Goal: Task Accomplishment & Management: Complete application form

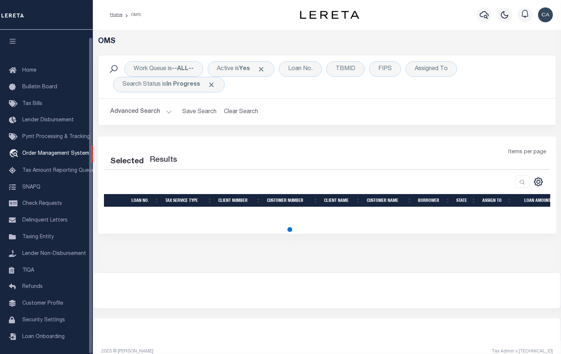
select select "200"
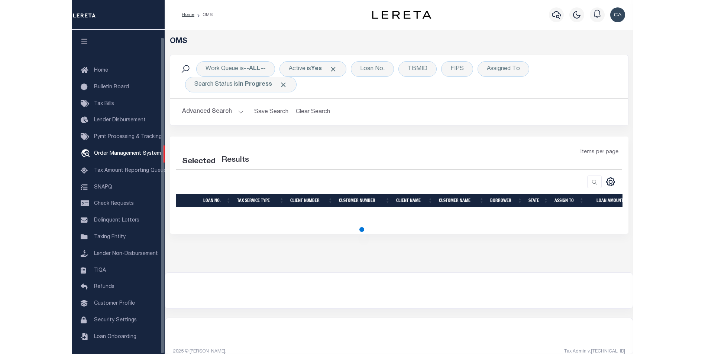
scroll to position [7, 0]
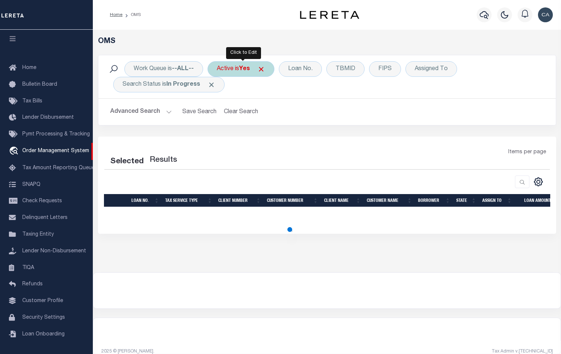
click at [263, 72] on span at bounding box center [261, 69] width 8 height 8
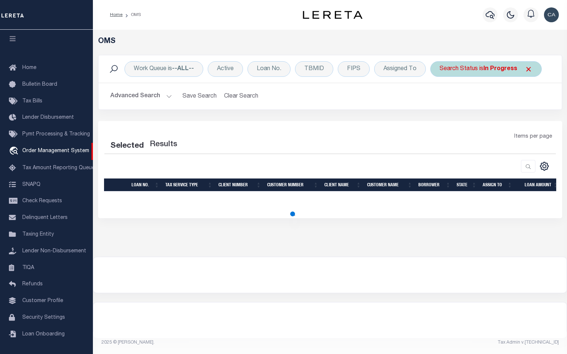
select select "200"
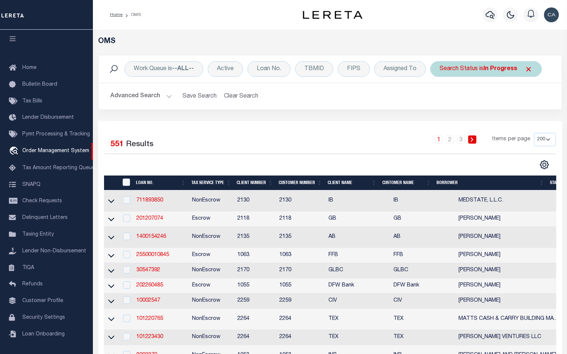
click at [529, 66] on span "Click to Remove" at bounding box center [528, 69] width 8 height 8
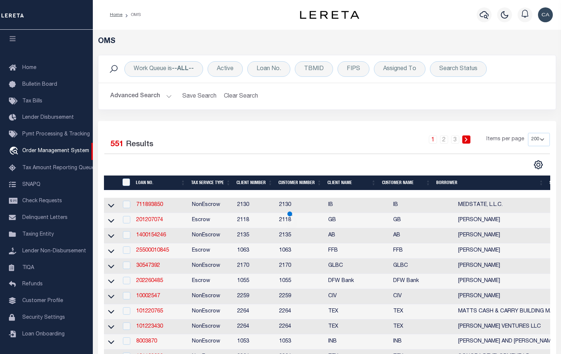
drag, startPoint x: 425, startPoint y: 97, endPoint x: 334, endPoint y: 116, distance: 93.3
click at [424, 97] on h2 "Advanced Search Save Search Clear Search tblSearchTopScreen_dynamictable_____De…" at bounding box center [327, 96] width 446 height 14
drag, startPoint x: 334, startPoint y: 116, endPoint x: 114, endPoint y: 1, distance: 247.2
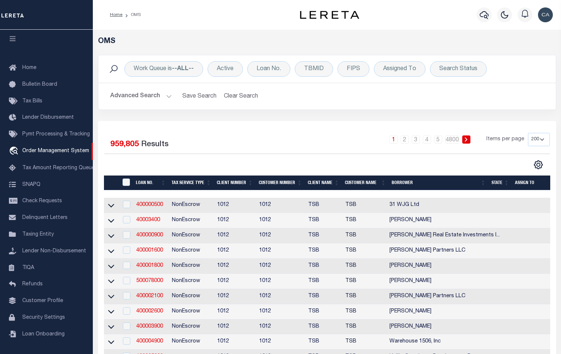
click at [158, 94] on button "Advanced Search" at bounding box center [141, 96] width 62 height 14
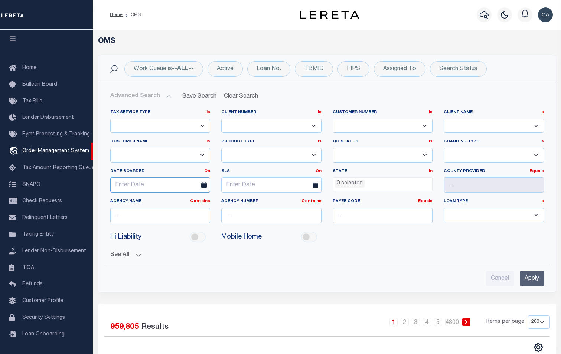
click at [172, 185] on input "text" at bounding box center [160, 185] width 100 height 15
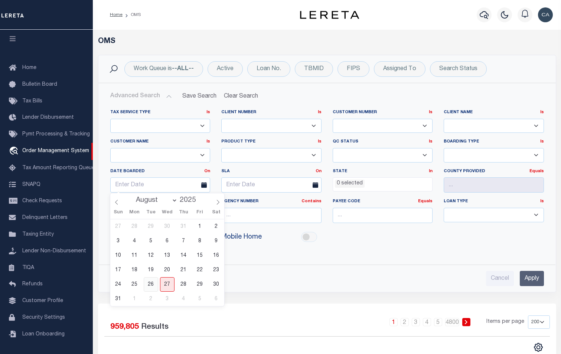
click at [154, 286] on span "26" at bounding box center [151, 284] width 14 height 14
type input "[DATE]"
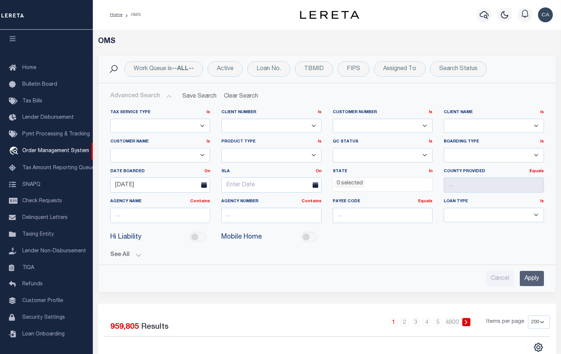
click at [521, 274] on input "Apply" at bounding box center [532, 278] width 24 height 15
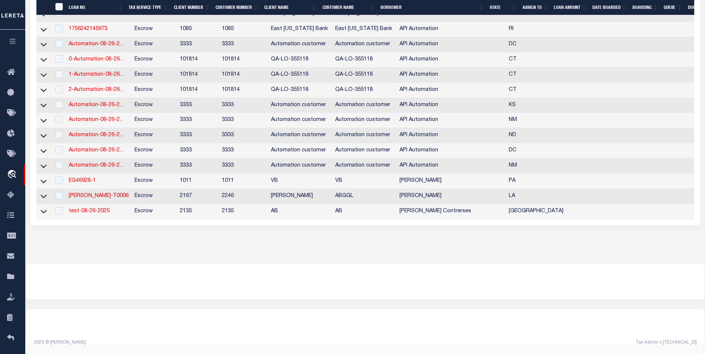
scroll to position [1931, 0]
click at [105, 209] on link "test-08-26-2025" at bounding box center [89, 211] width 41 height 5
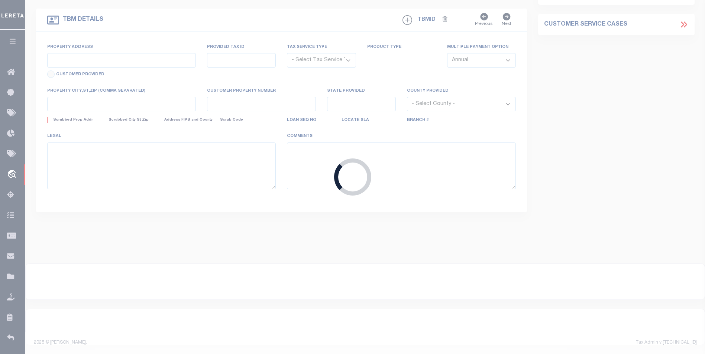
type input "test-08-26-2025"
type input "[PERSON_NAME] Contrerses"
select select
type input "209 [PERSON_NAME] LN"
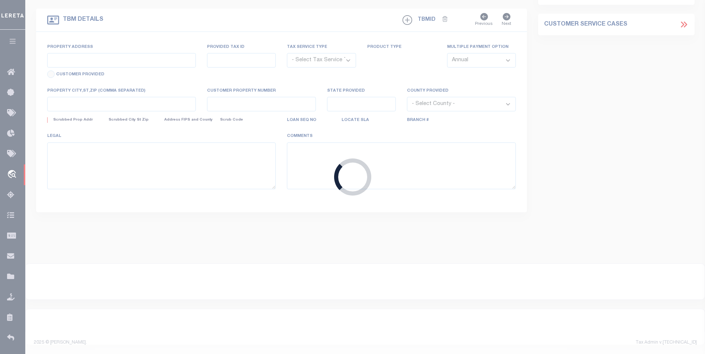
type input "[PERSON_NAME] [GEOGRAPHIC_DATA] 75757-9714"
type input "[DATE]"
select select "10"
select select "Escrow"
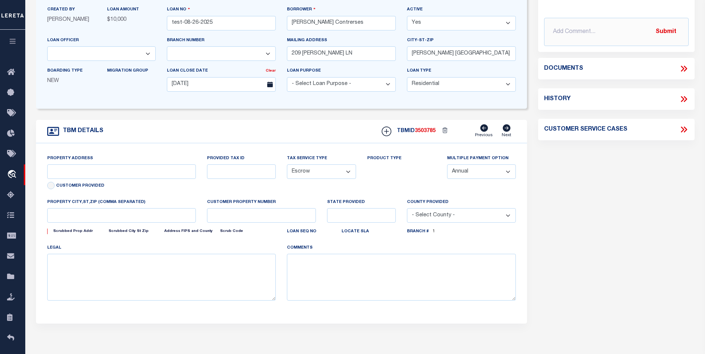
scroll to position [3, 0]
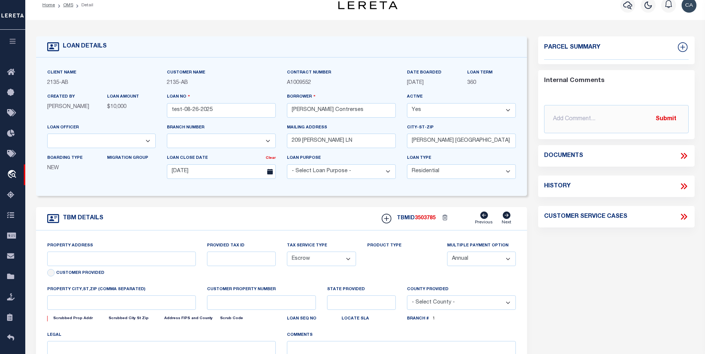
type input "209 [PERSON_NAME] LN"
type input "1302"
select select
type input "[PERSON_NAME] [GEOGRAPHIC_DATA] 75757-9714"
type input "QA-CNUMBER-102134"
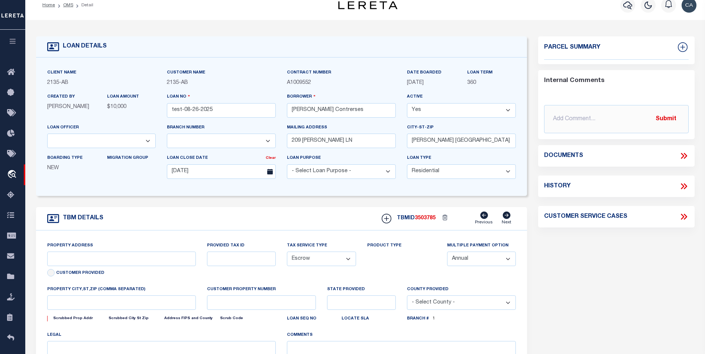
type input "[GEOGRAPHIC_DATA]"
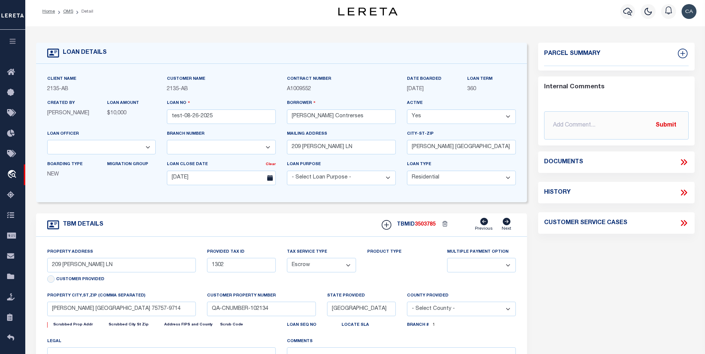
select select "2586"
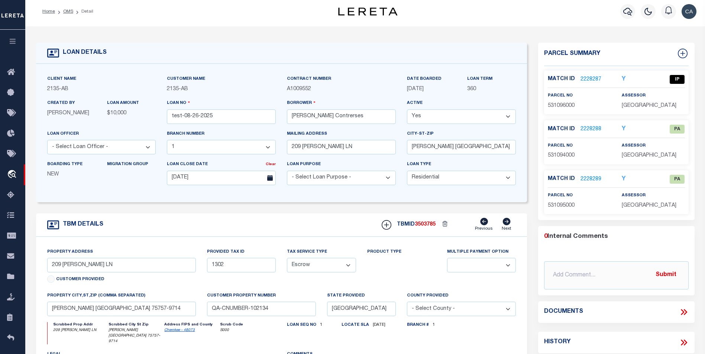
scroll to position [0, 0]
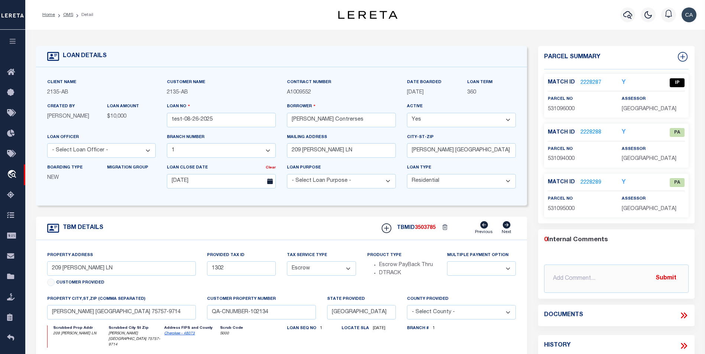
click at [561, 82] on link "2228287" at bounding box center [590, 83] width 21 height 8
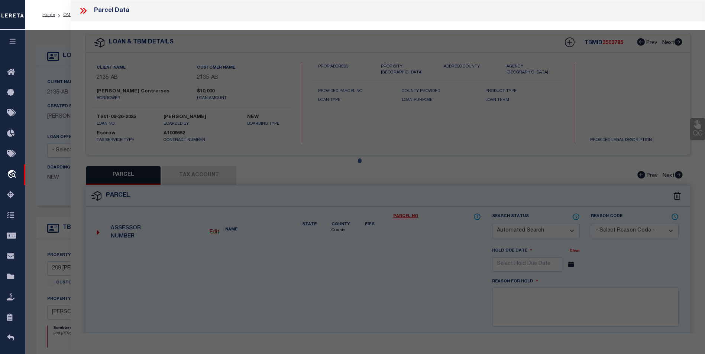
checkbox input "false"
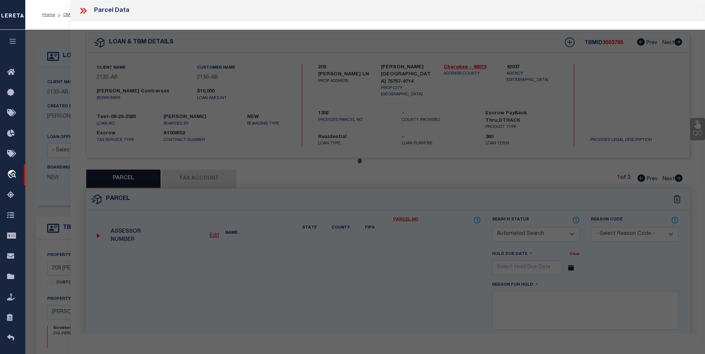
select select "IP"
type input "[PERSON_NAME] & [PERSON_NAME]"
select select "ATL"
select select
type input "209 [PERSON_NAME] LN"
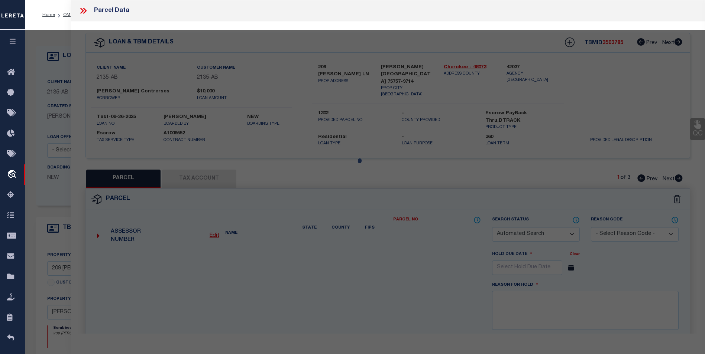
checkbox input "false"
type input "[PERSON_NAME], [GEOGRAPHIC_DATA] 75757"
type textarea "LOT 144 BLK 1 [GEOGRAPHIC_DATA] [GEOGRAPHIC_DATA] 85 X 110 - BISD"
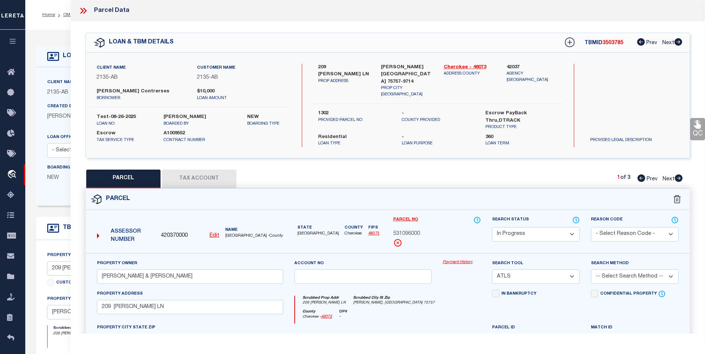
click at [87, 9] on icon at bounding box center [83, 11] width 10 height 10
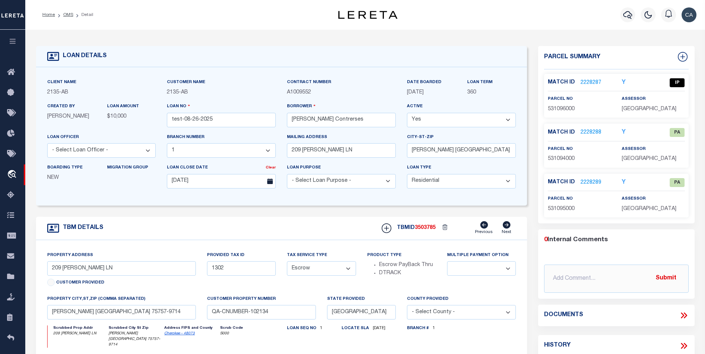
click at [561, 133] on link "2228288" at bounding box center [590, 133] width 21 height 8
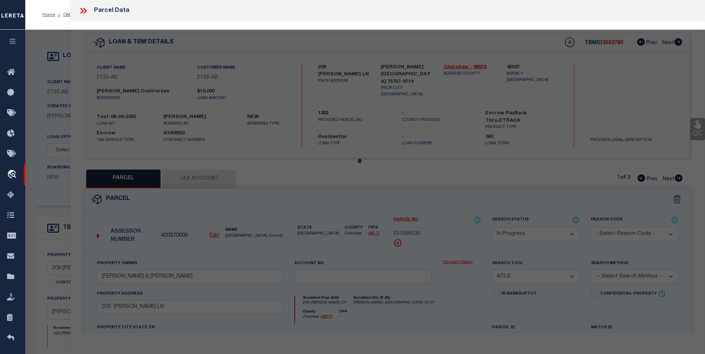
select select "AS"
select select
checkbox input "false"
select select "PA"
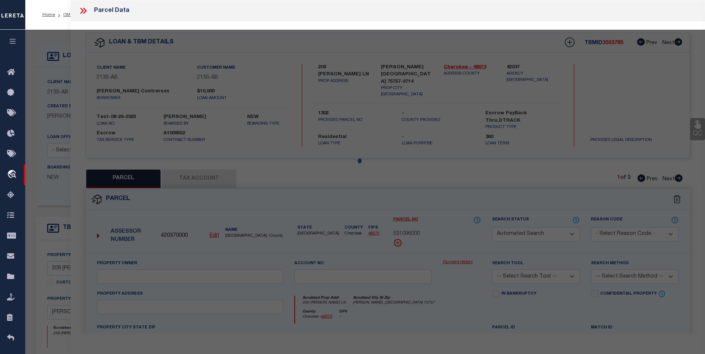
select select "MDD"
select select "ADD"
checkbox input "false"
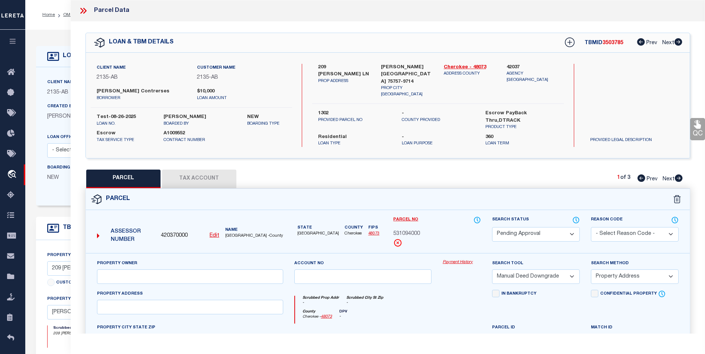
click at [81, 6] on div "Parcel Data" at bounding box center [388, 11] width 634 height 22
click at [84, 10] on icon at bounding box center [83, 11] width 10 height 10
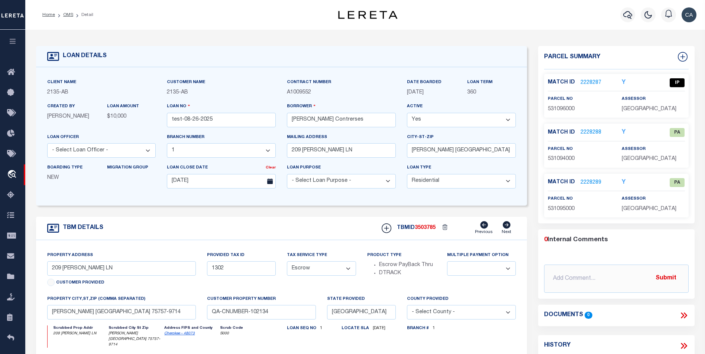
click at [245, 146] on select "- Select Branch Number - 1 11 12 13 14 17 18 19 2 20 21 22 23 24 25 26 28 3 30 …" at bounding box center [221, 150] width 109 height 14
click at [251, 132] on div "Loan No test-08-26-2025" at bounding box center [221, 118] width 120 height 30
click at [12, 45] on icon "button" at bounding box center [13, 41] width 9 height 7
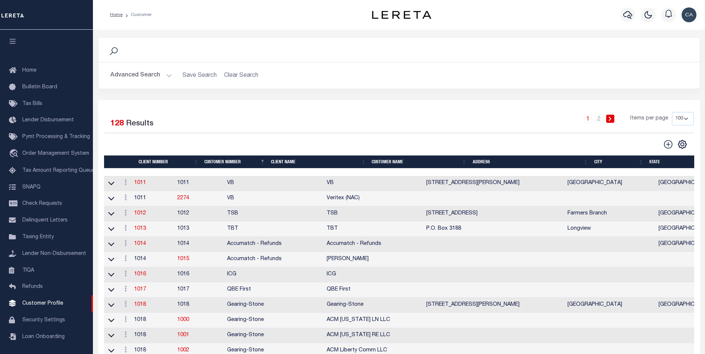
scroll to position [7, 0]
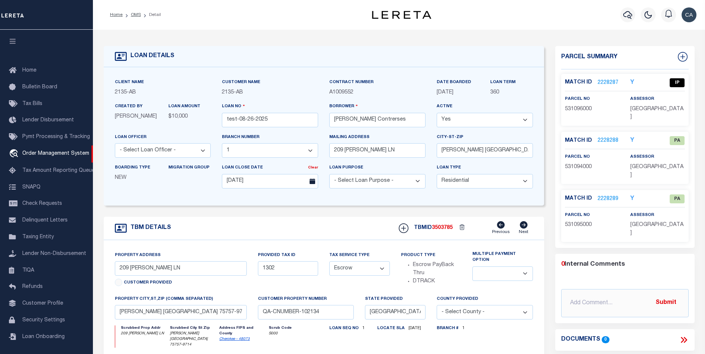
select select "2586"
select select "10"
select select "Escrow"
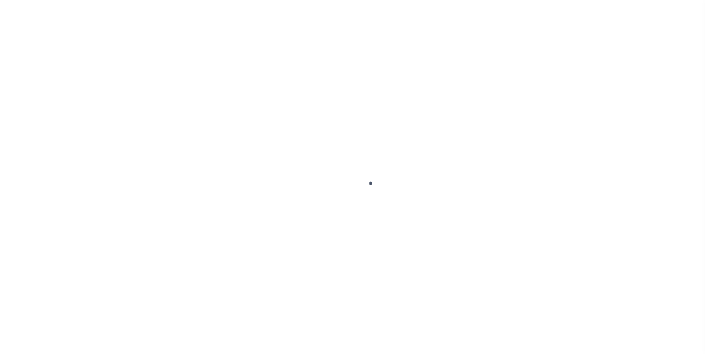
type input "test-08-26-2025"
type input "[PERSON_NAME] Contrerses"
select select
type input "209 [PERSON_NAME] LN"
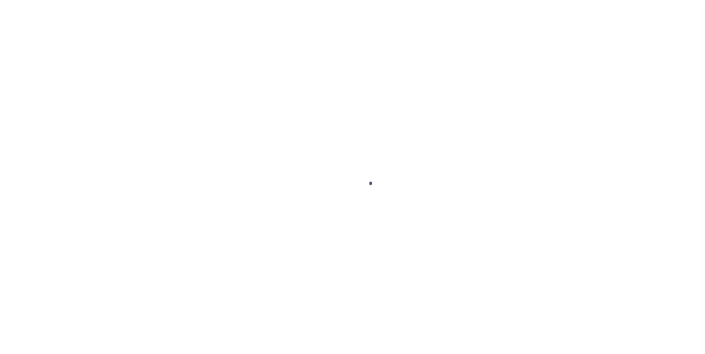
type input "[PERSON_NAME] [GEOGRAPHIC_DATA] 75757-9714"
type input "[DATE]"
select select "10"
select select "Escrow"
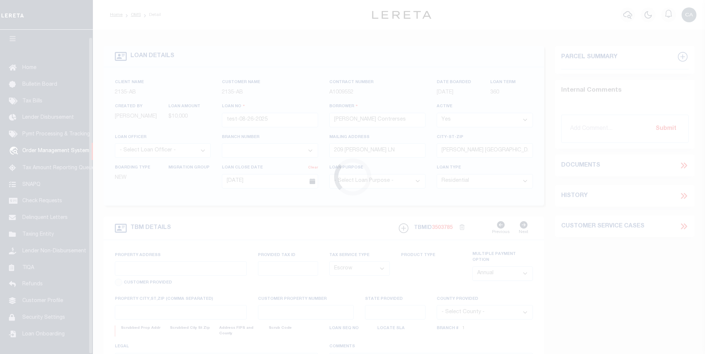
type input "209 [PERSON_NAME] LN"
type input "1302"
select select
type input "[PERSON_NAME] [GEOGRAPHIC_DATA] 75757-9714"
type input "QA-CNUMBER-102134"
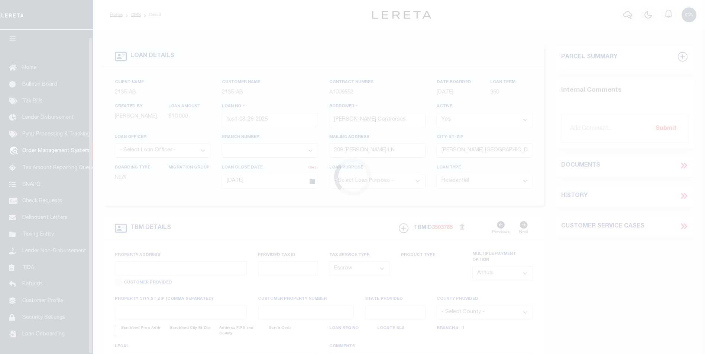
type input "[GEOGRAPHIC_DATA]"
select select "2586"
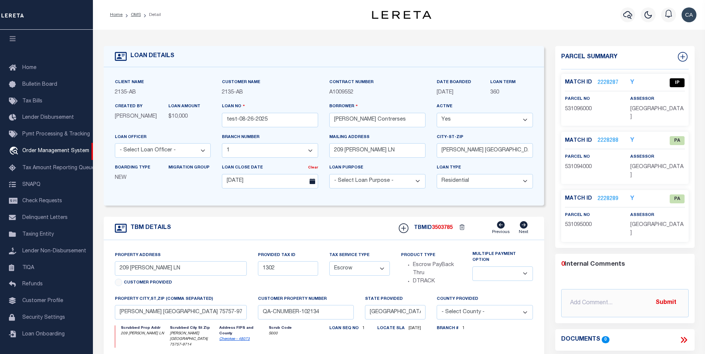
click at [576, 107] on span "531096000" at bounding box center [578, 109] width 27 height 5
copy span "531096000"
click at [612, 82] on link "2228287" at bounding box center [607, 83] width 21 height 8
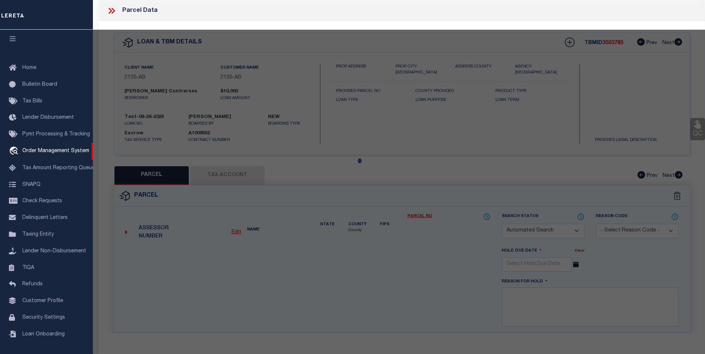
checkbox input "false"
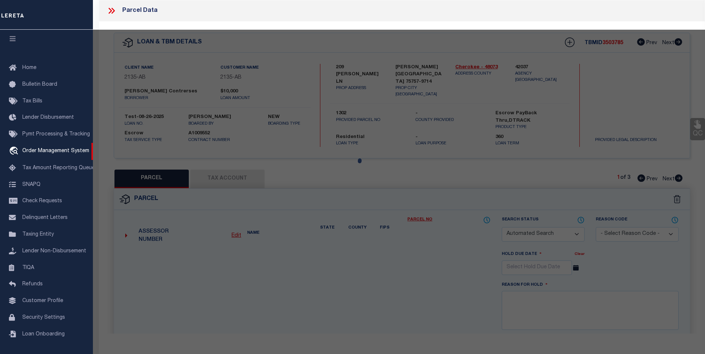
select select "IP"
type input "[PERSON_NAME] & [PERSON_NAME]"
select select "ATL"
select select
type input "209 [PERSON_NAME] LN"
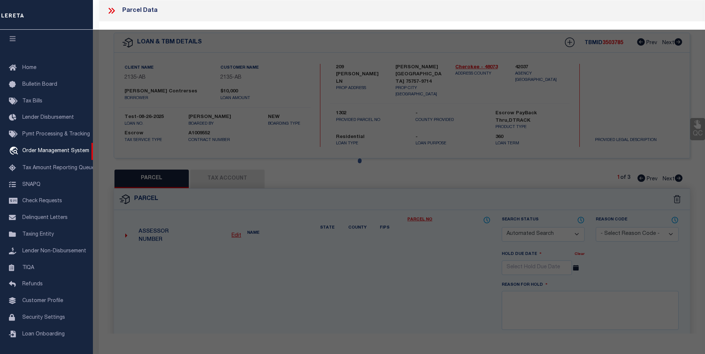
checkbox input "false"
type input "[PERSON_NAME], [GEOGRAPHIC_DATA] 75757"
type textarea "LOT 144 BLK 1 [GEOGRAPHIC_DATA] [GEOGRAPHIC_DATA] 85 X 110 - BISD"
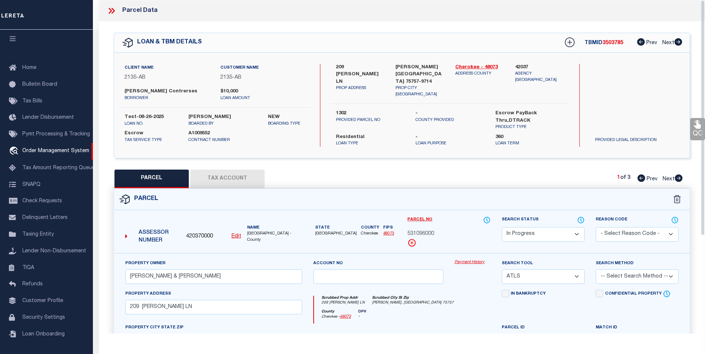
click at [231, 182] on button "Tax Account" at bounding box center [227, 179] width 74 height 19
select select "100"
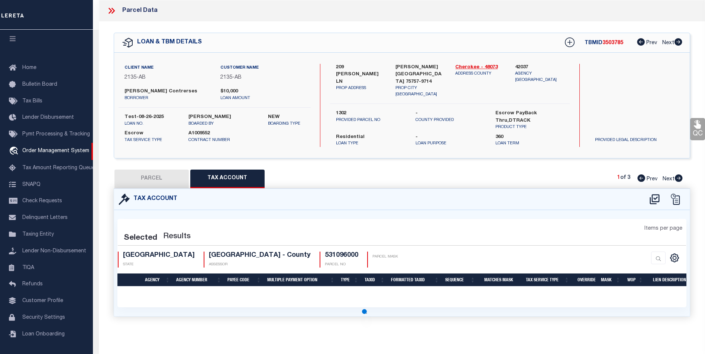
select select "100"
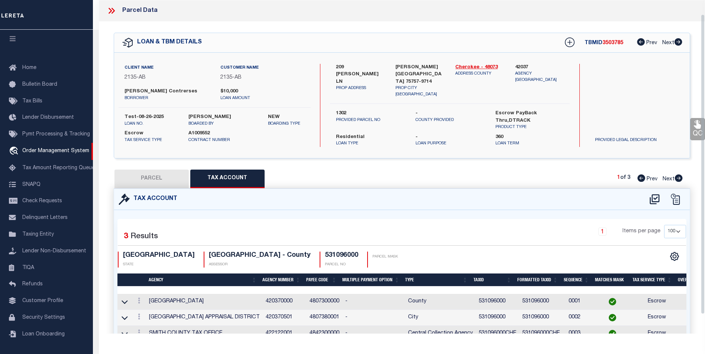
scroll to position [37, 0]
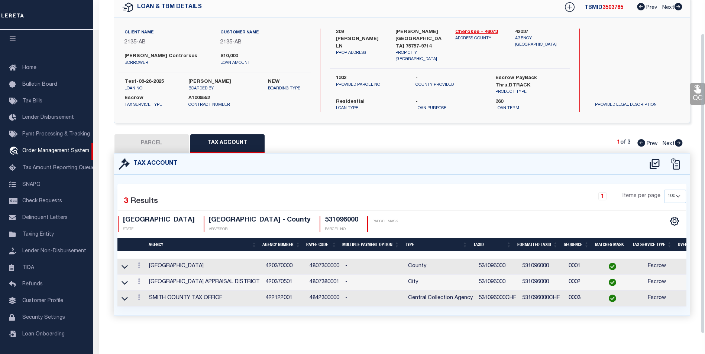
click at [325, 217] on h4 "531096000" at bounding box center [341, 221] width 33 height 8
click at [167, 144] on button "PARCEL" at bounding box center [151, 143] width 74 height 19
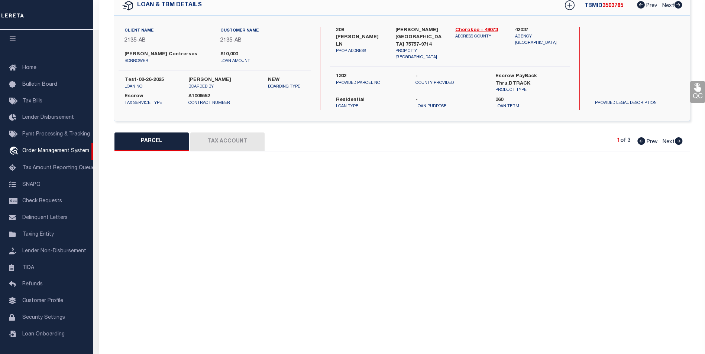
select select "AS"
select select
checkbox input "false"
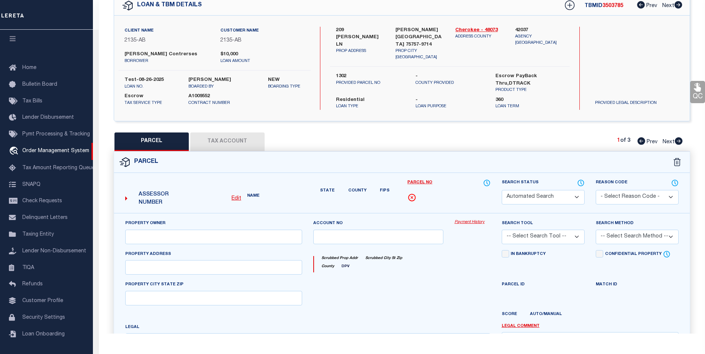
select select "IP"
type input "[PERSON_NAME] & [PERSON_NAME]"
select select "ATL"
select select
type input "209 [PERSON_NAME] LN"
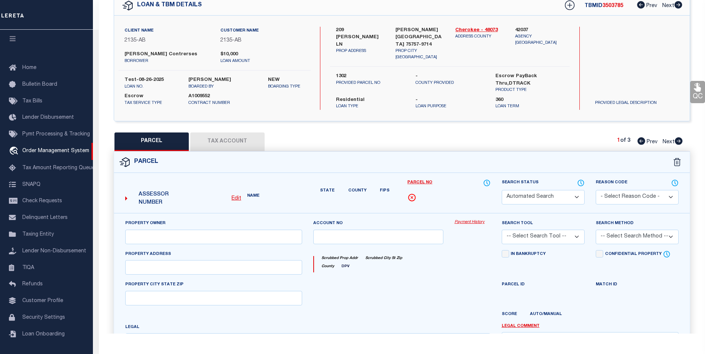
checkbox input "false"
type input "[PERSON_NAME], [GEOGRAPHIC_DATA] 75757"
type textarea "LOT 144 BLK 1 [GEOGRAPHIC_DATA] [GEOGRAPHIC_DATA] 85 X 110 - BISD"
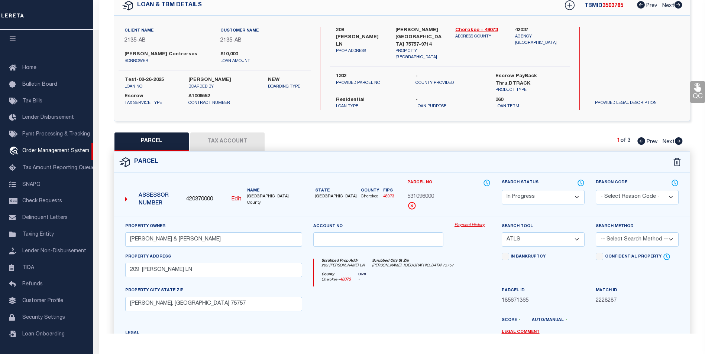
click at [129, 195] on label "Assessor Number" at bounding box center [152, 200] width 55 height 23
click at [125, 196] on icon at bounding box center [126, 199] width 3 height 7
click at [211, 196] on span "420370000" at bounding box center [199, 200] width 27 height 8
click at [225, 209] on div "Assessor Number 420370000 Edit Name CHEROKEE COUNTY -County" at bounding box center [214, 197] width 188 height 37
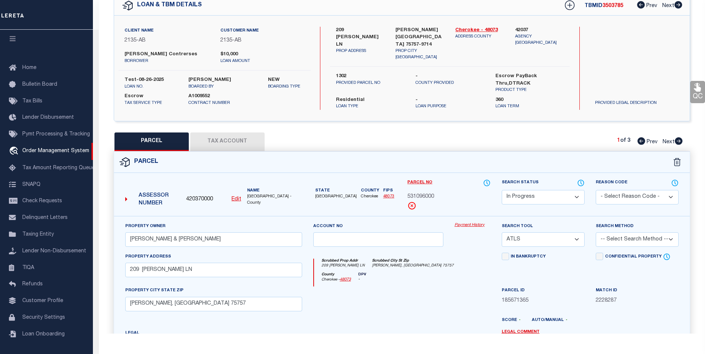
click at [129, 194] on label "Assessor Number" at bounding box center [152, 200] width 55 height 23
click at [127, 196] on icon at bounding box center [126, 199] width 3 height 7
click at [414, 225] on div "Account no" at bounding box center [378, 234] width 130 height 25
